Goal: Information Seeking & Learning: Find specific fact

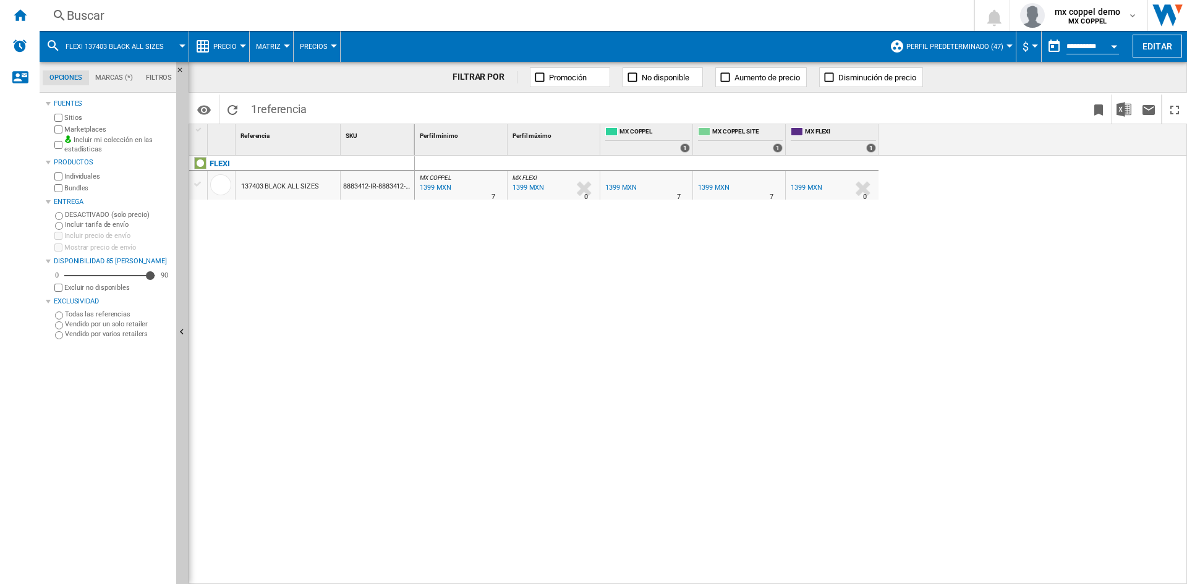
click at [168, 20] on div "Buscar" at bounding box center [504, 15] width 875 height 17
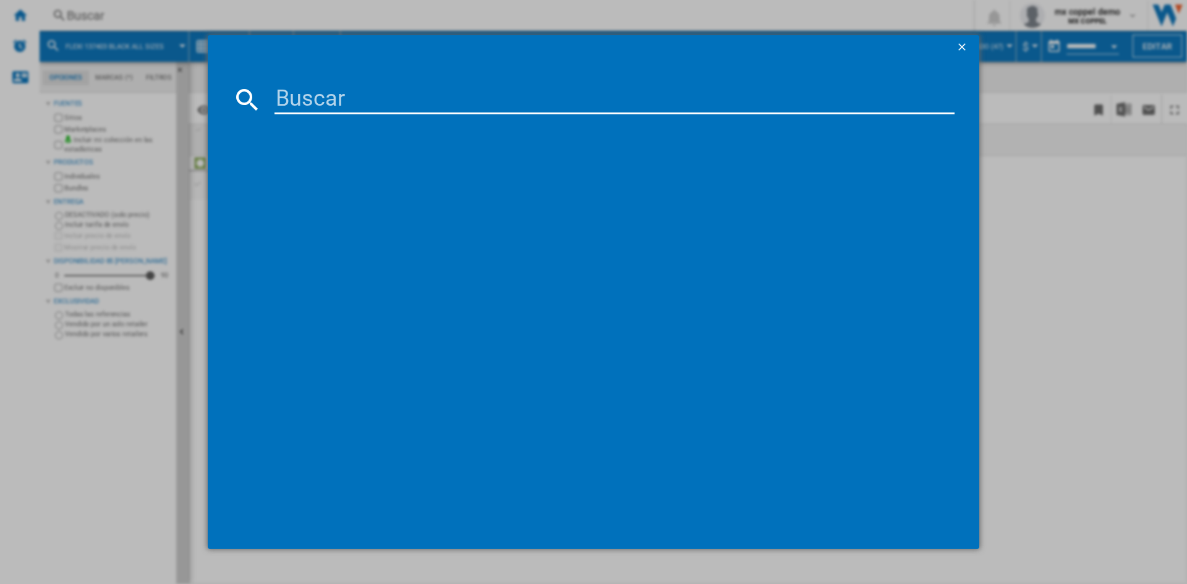
click at [339, 101] on input at bounding box center [614, 100] width 680 height 30
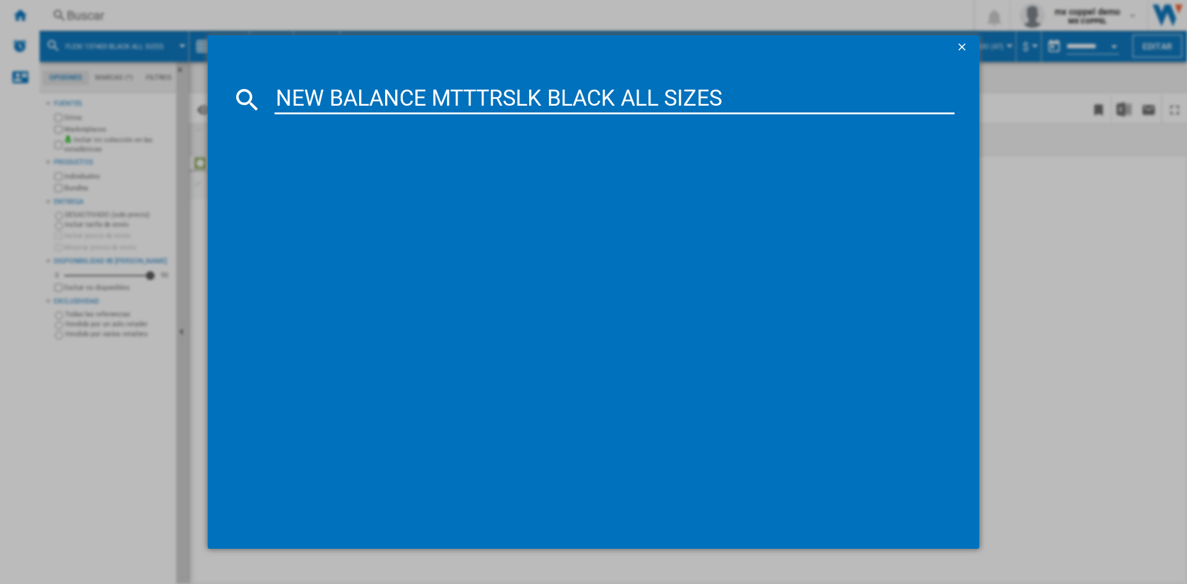
type input "NEW BALANCE MTTTRSLK BLACK ALL SIZES"
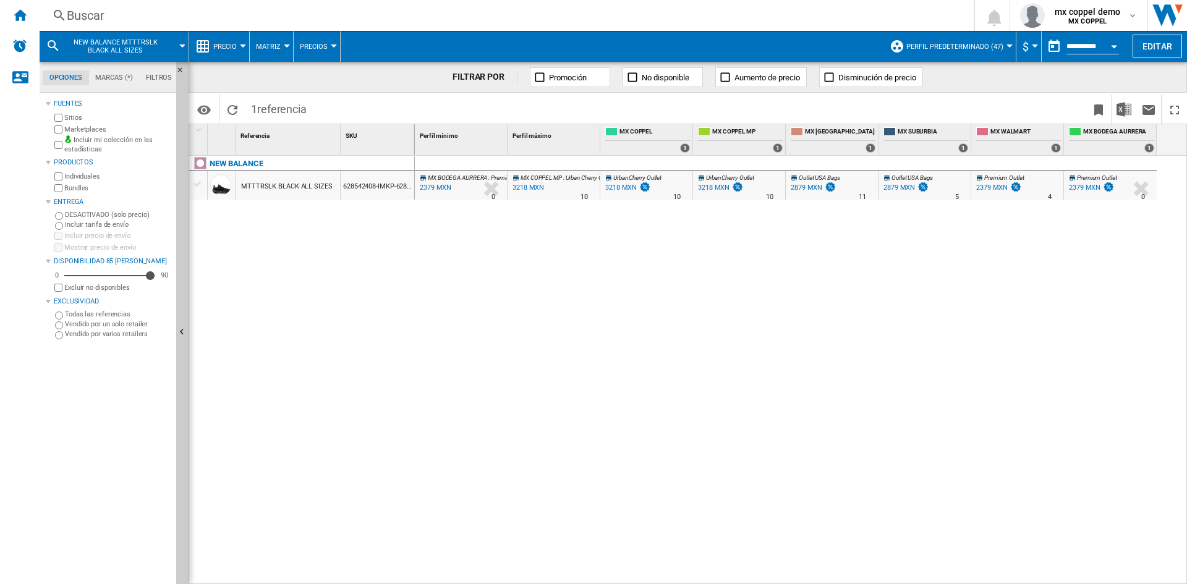
click at [201, 23] on div "Buscar" at bounding box center [504, 15] width 875 height 17
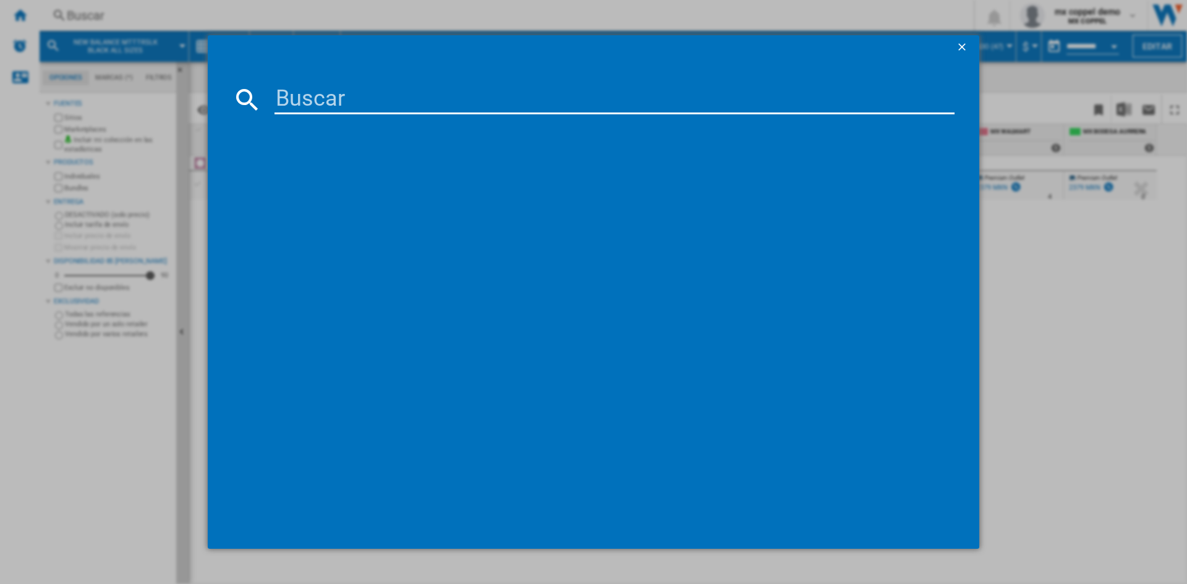
click at [170, 14] on div at bounding box center [593, 292] width 1187 height 584
click at [321, 96] on input at bounding box center [614, 100] width 680 height 30
paste input "NEW BALANCE MT410V8 410 V8 XWIDE BLACK ALL SIZES"
type input "NEW BALANCE MT410V8 410 V8 XWIDE BLACK ALL SIZES"
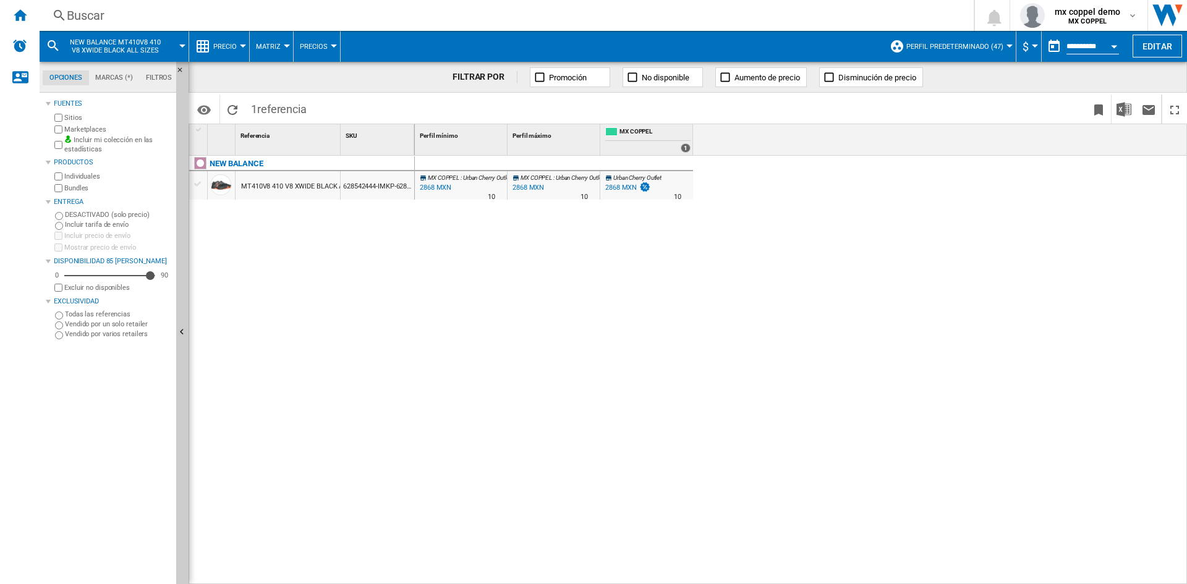
click at [149, 15] on div "Buscar" at bounding box center [504, 15] width 875 height 17
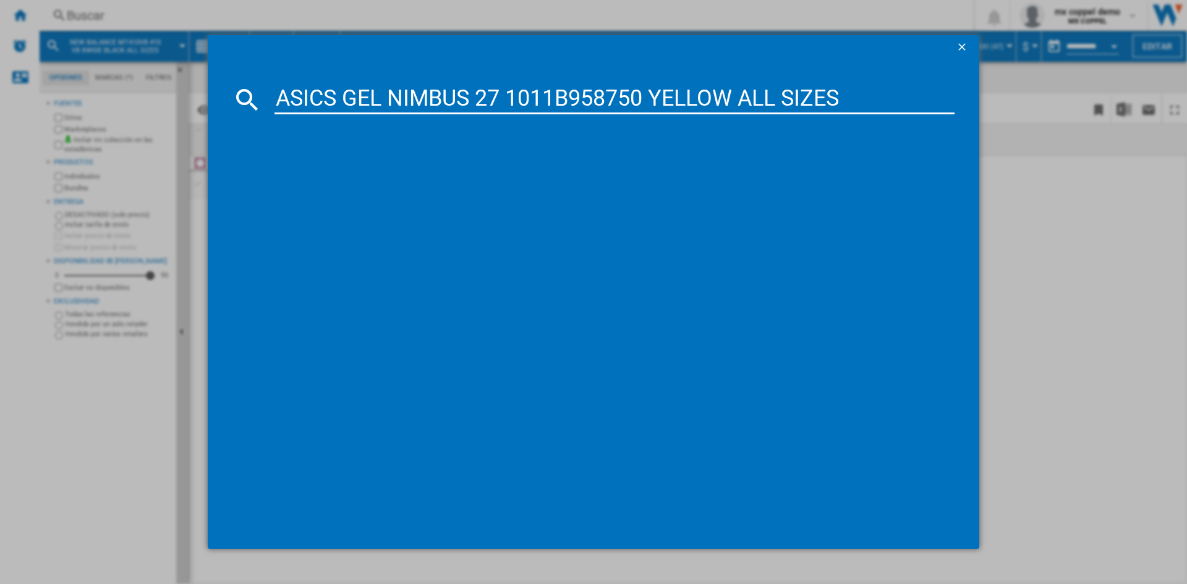
type input "ASICS GEL NIMBUS 27 1011B958750 YELLOW ALL SIZES"
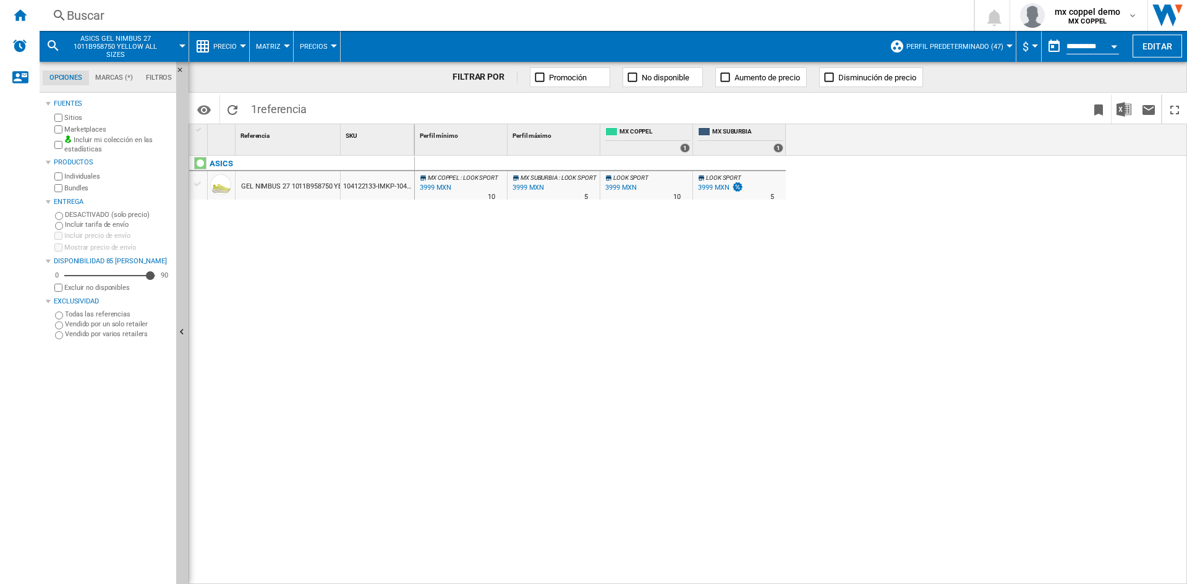
click at [151, 17] on div "Buscar" at bounding box center [504, 15] width 875 height 17
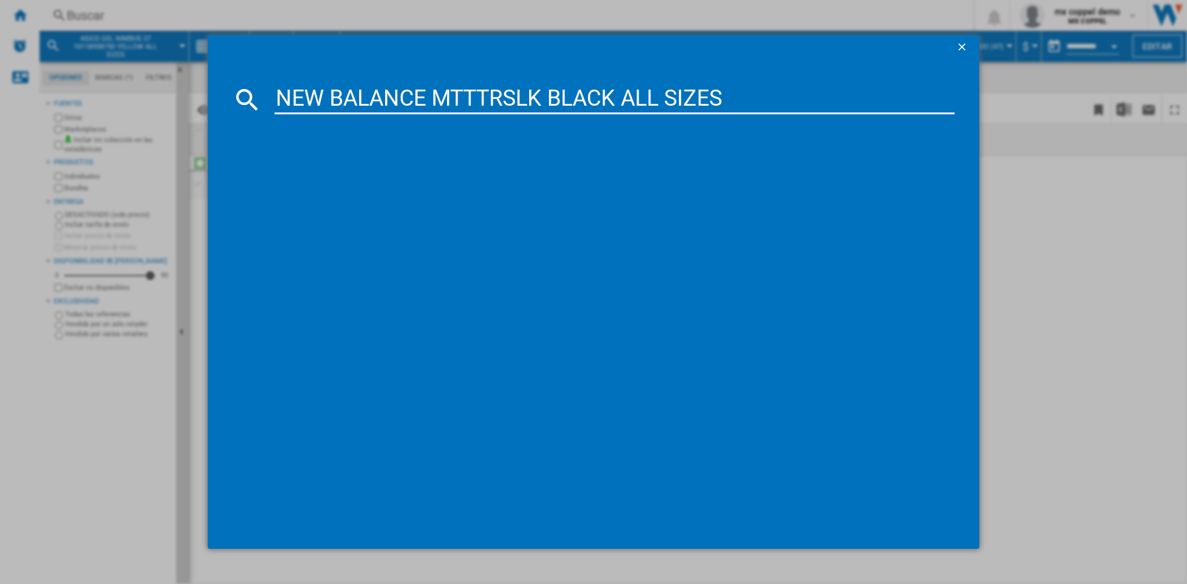
type input "NEW BALANCE MTTTRSLK BLACK ALL SIZES"
